Goal: Check status: Check status

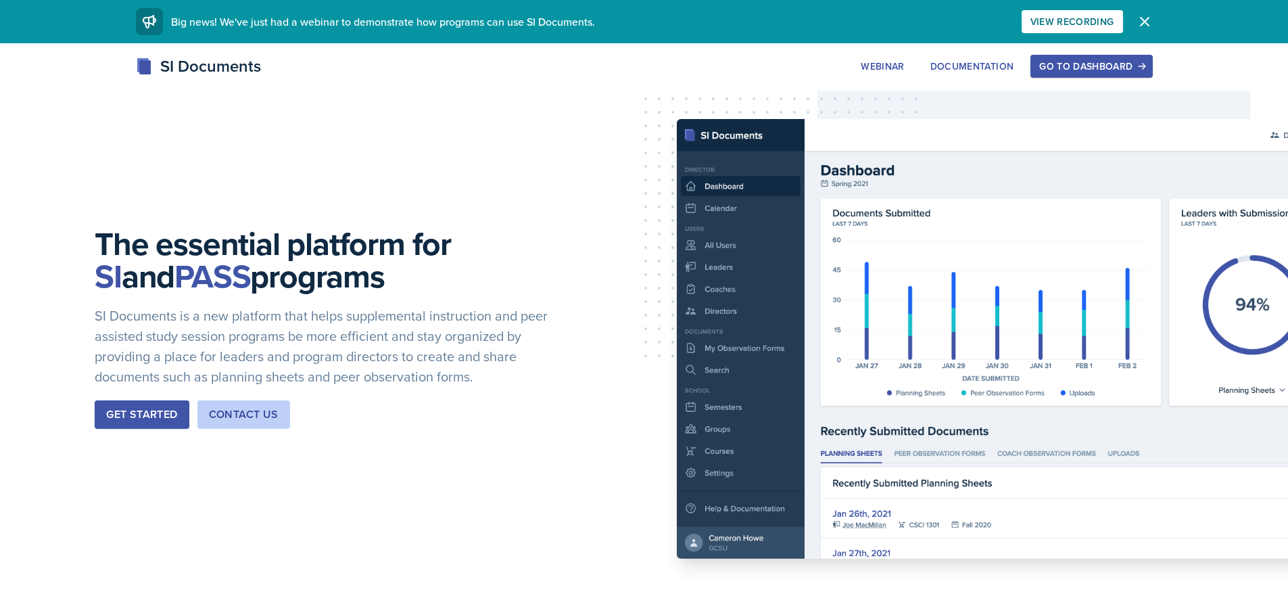
click at [1120, 68] on div "Go to Dashboard" at bounding box center [1091, 66] width 104 height 11
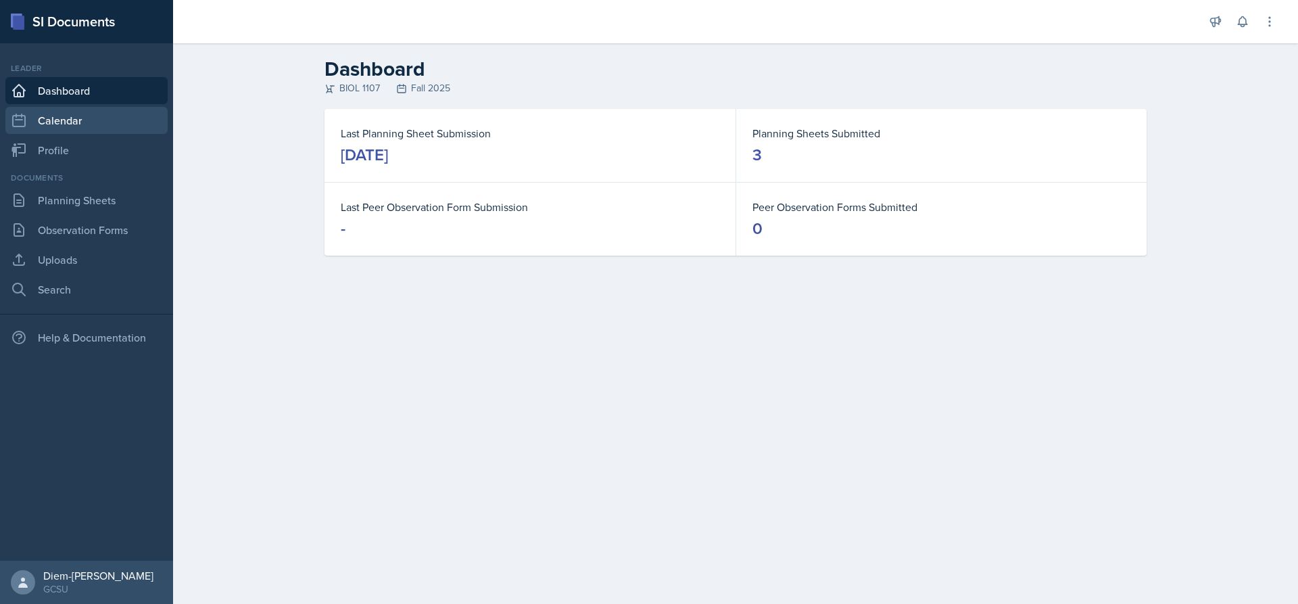
click at [70, 122] on link "Calendar" at bounding box center [86, 120] width 162 height 27
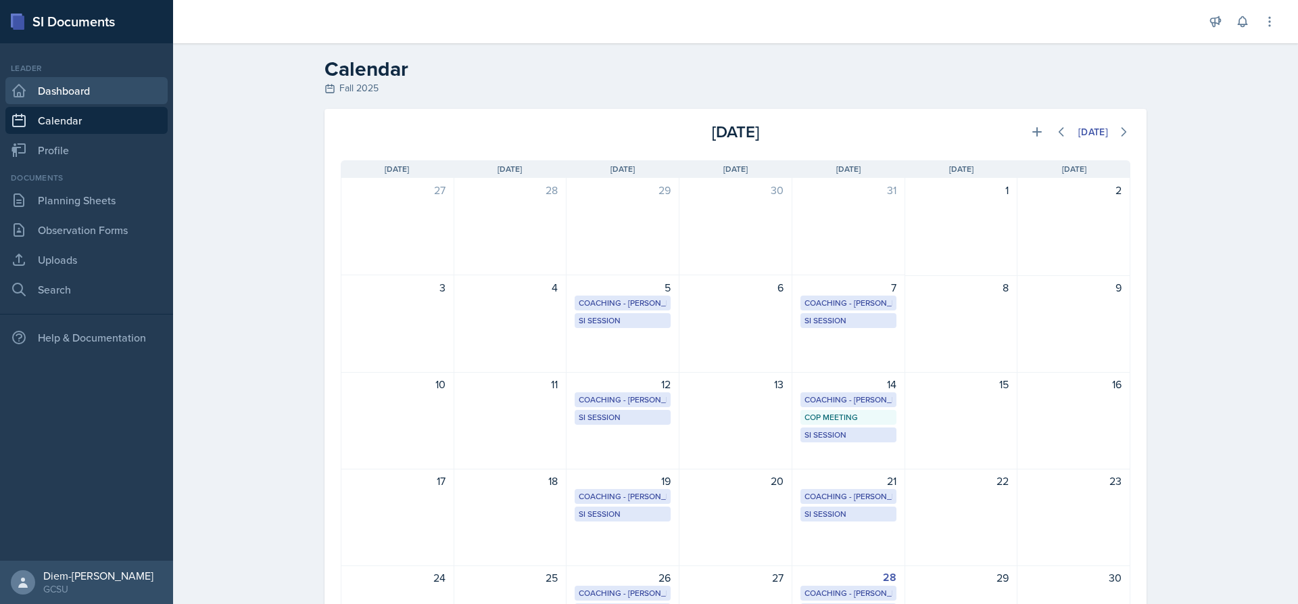
click at [86, 87] on link "Dashboard" at bounding box center [86, 90] width 162 height 27
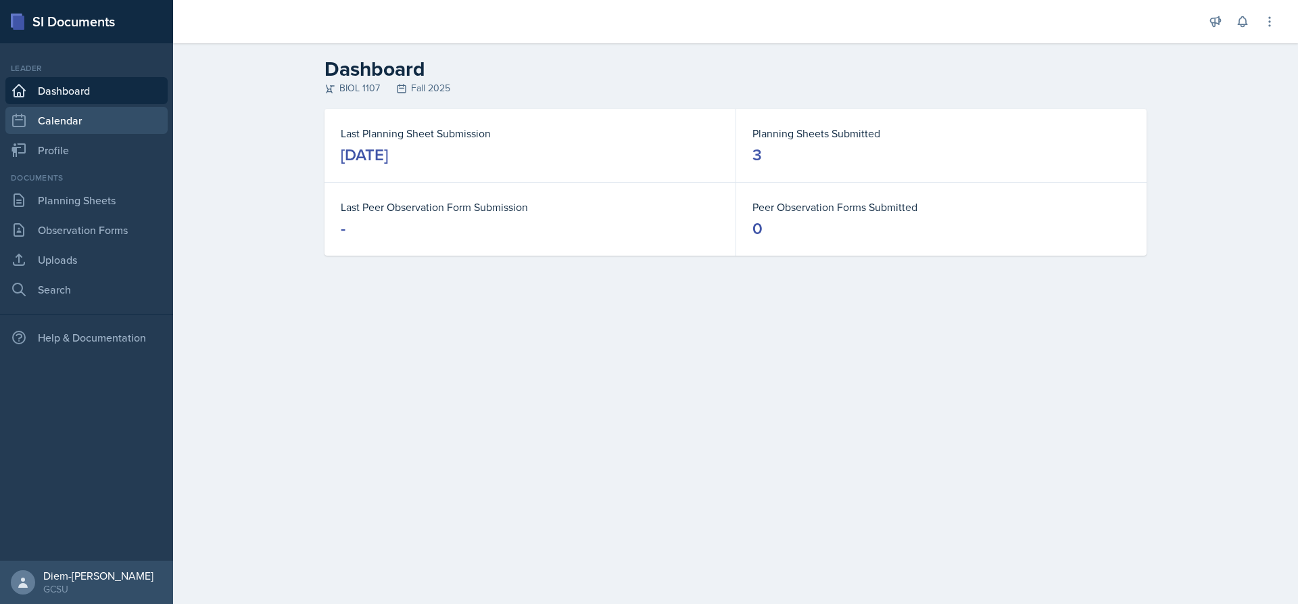
click at [94, 128] on link "Calendar" at bounding box center [86, 120] width 162 height 27
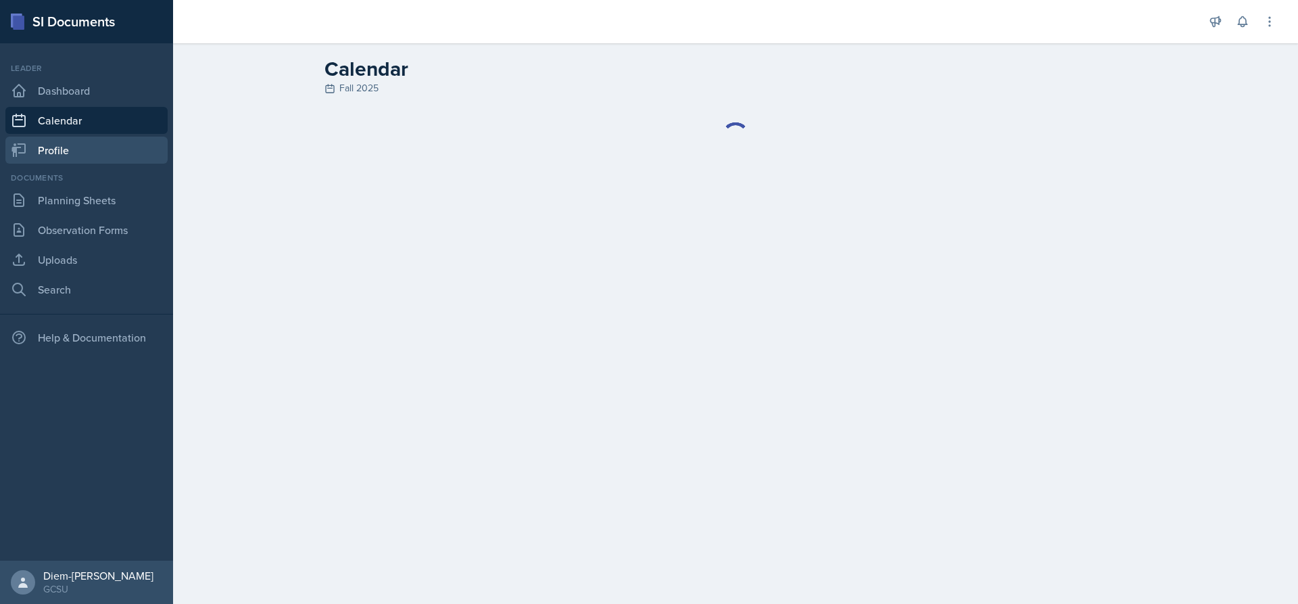
click at [94, 152] on link "Profile" at bounding box center [86, 150] width 162 height 27
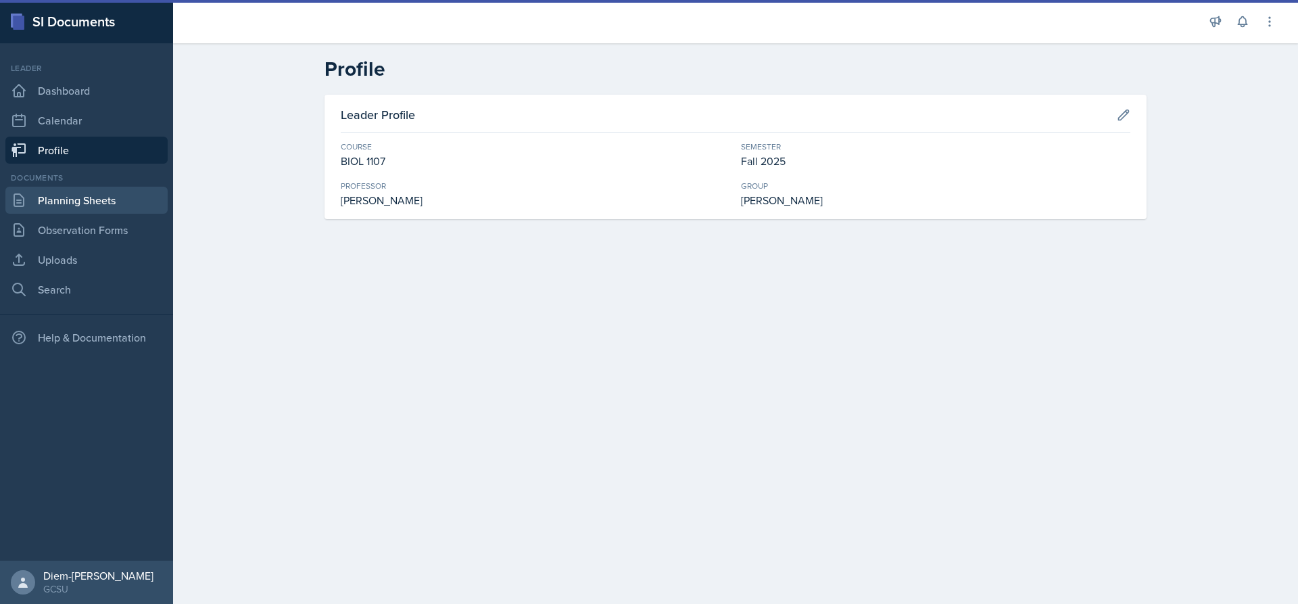
click at [85, 199] on link "Planning Sheets" at bounding box center [86, 200] width 162 height 27
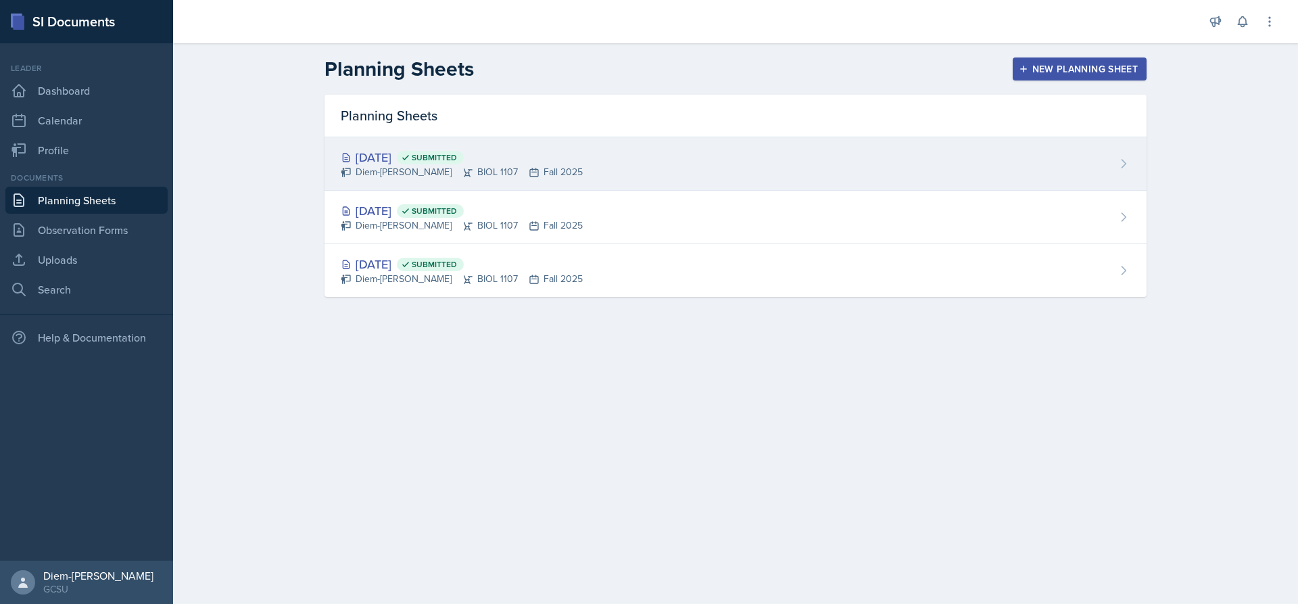
click at [621, 179] on div "[DATE] Submitted Diem-[PERSON_NAME] BIOL 1107 Fall 2025" at bounding box center [735, 163] width 822 height 53
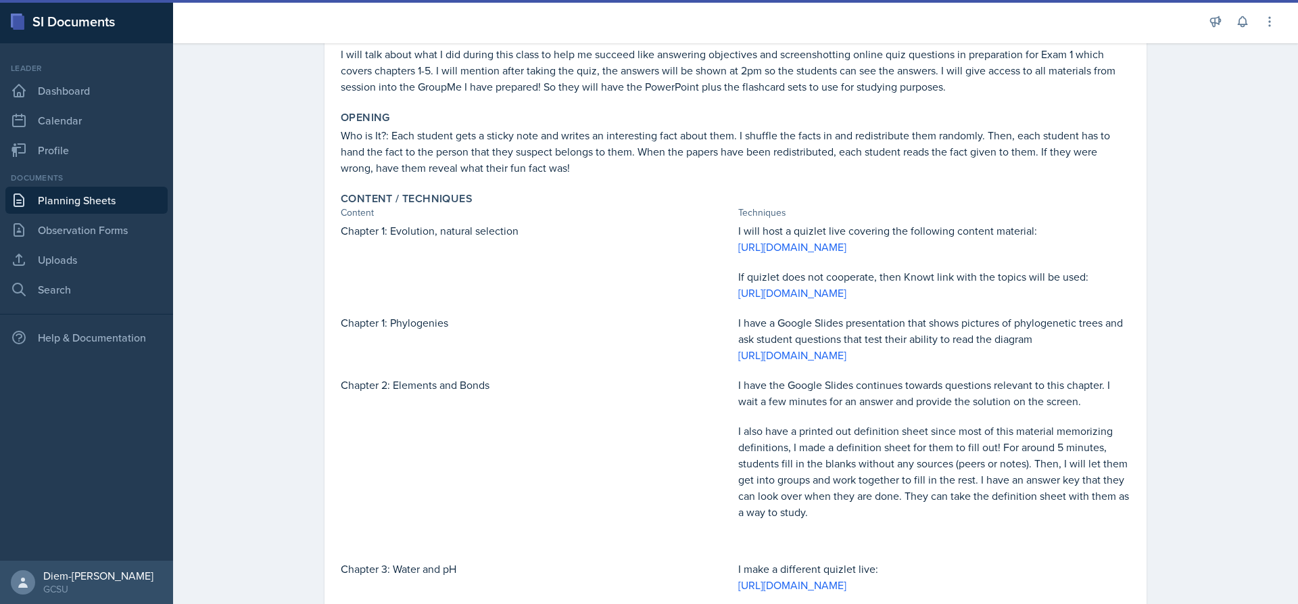
scroll to position [338, 0]
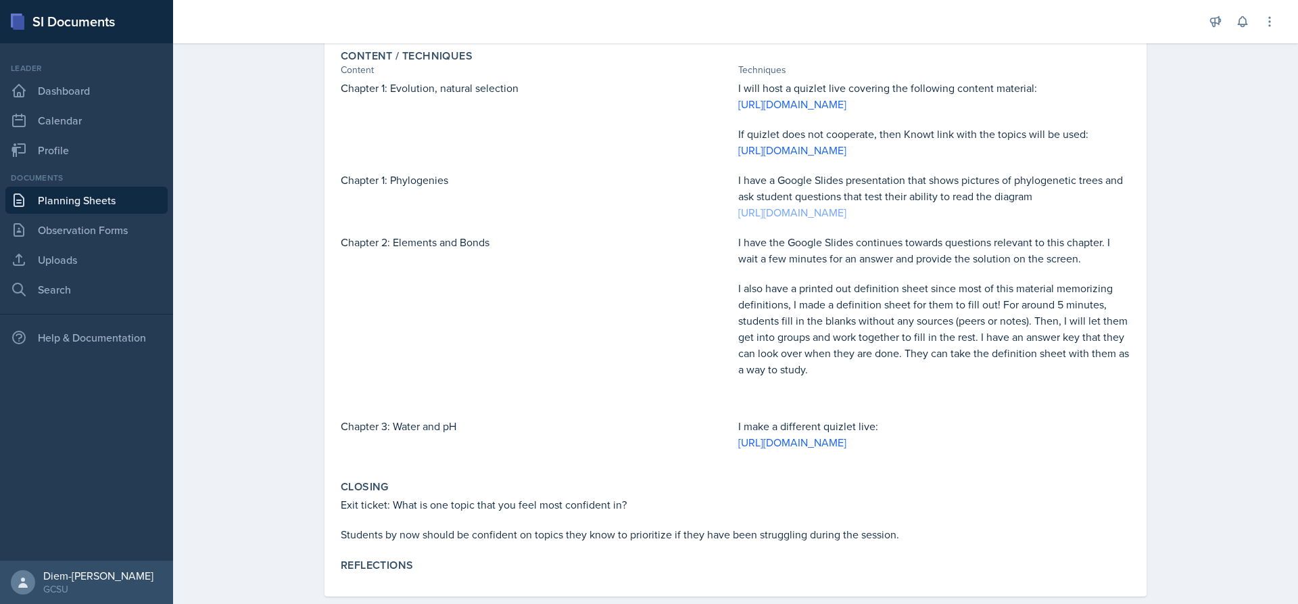
click at [838, 220] on link "[URL][DOMAIN_NAME]" at bounding box center [792, 212] width 108 height 15
